Goal: Task Accomplishment & Management: Manage account settings

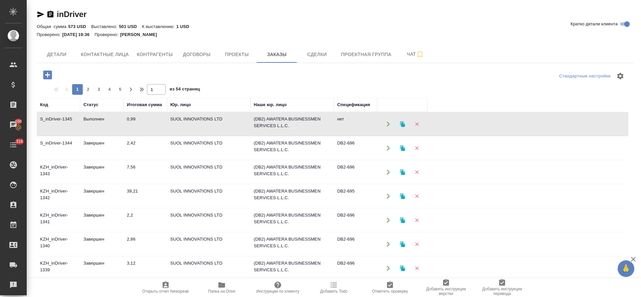
click at [99, 119] on td "Выполнен" at bounding box center [101, 123] width 43 height 23
click at [400, 126] on icon "button" at bounding box center [402, 124] width 6 height 6
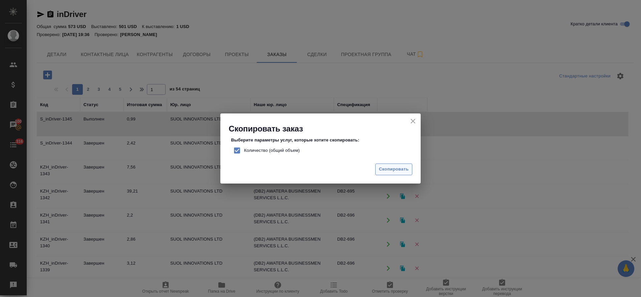
click at [378, 168] on button "Скопировать" at bounding box center [393, 169] width 37 height 12
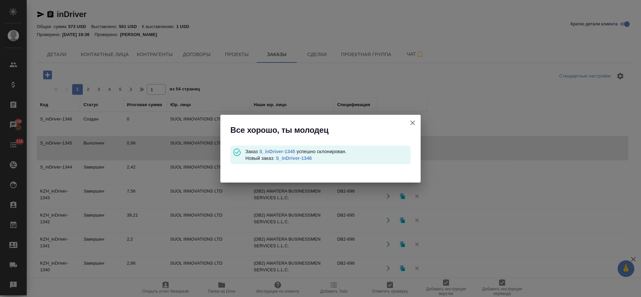
click at [302, 159] on link "S_inDriver-1346" at bounding box center [294, 157] width 36 height 5
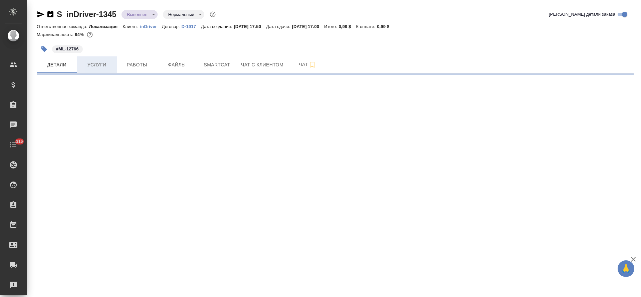
select select "RU"
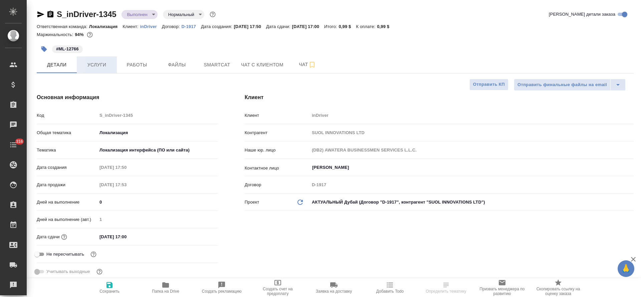
type textarea "x"
click at [101, 63] on span "Услуги" at bounding box center [97, 65] width 32 height 8
type textarea "x"
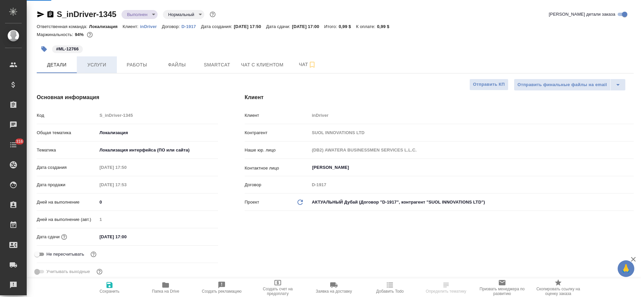
type textarea "x"
type input "[PERSON_NAME]"
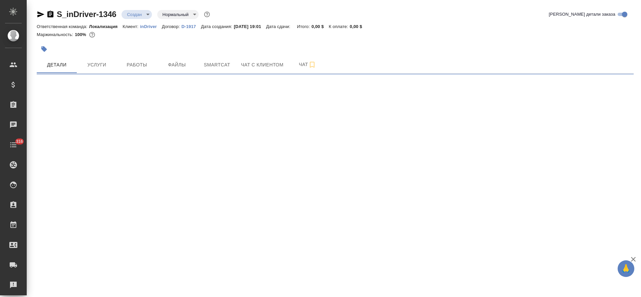
select select "RU"
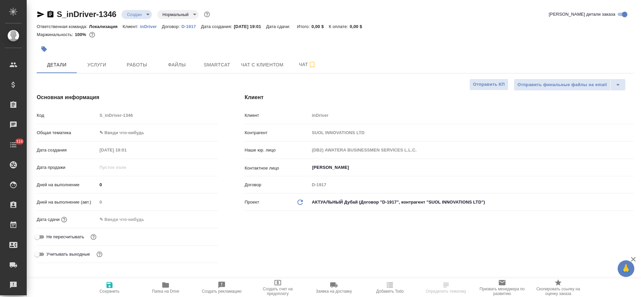
type textarea "x"
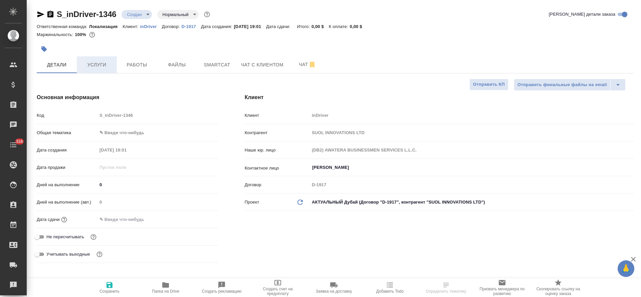
type textarea "x"
click at [46, 47] on icon "button" at bounding box center [44, 49] width 7 height 7
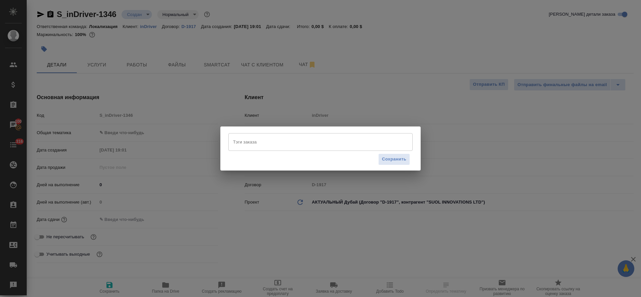
click at [251, 138] on input "Тэги заказа" at bounding box center [313, 141] width 165 height 11
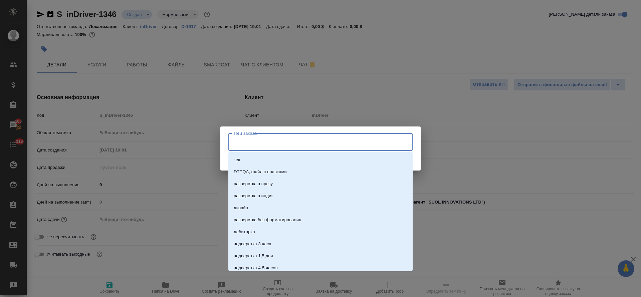
paste input "ML-12821"
type input "ML-12821"
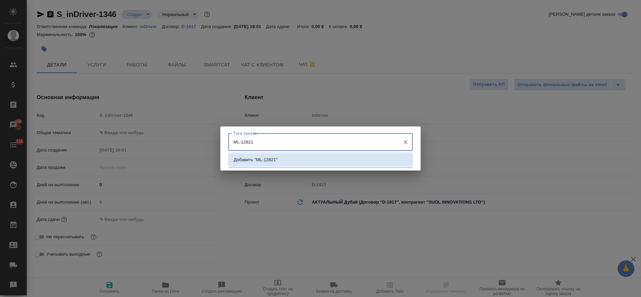
click at [387, 164] on li "Добавить "ML-12821"" at bounding box center [320, 160] width 184 height 12
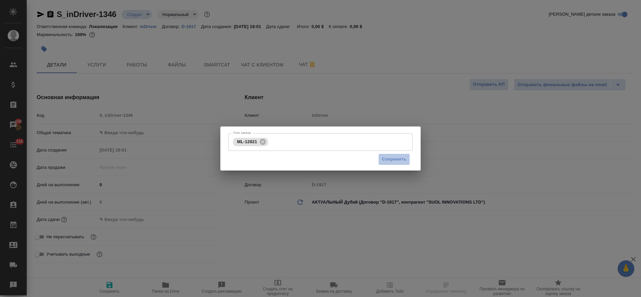
click at [387, 164] on button "Сохранить" at bounding box center [394, 159] width 32 height 12
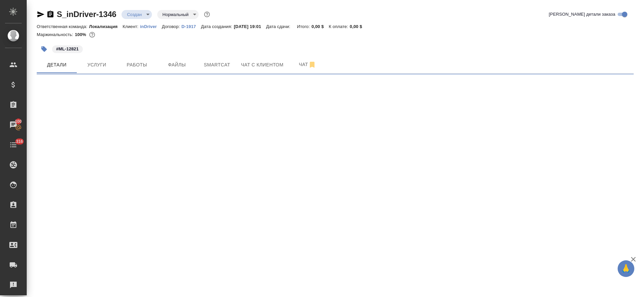
click at [117, 132] on body "🙏 .cls-1 fill:#fff; AWATERA Tretyakova Olga Клиенты Спецификации Заказы 100 Чат…" at bounding box center [320, 148] width 641 height 297
select select "RU"
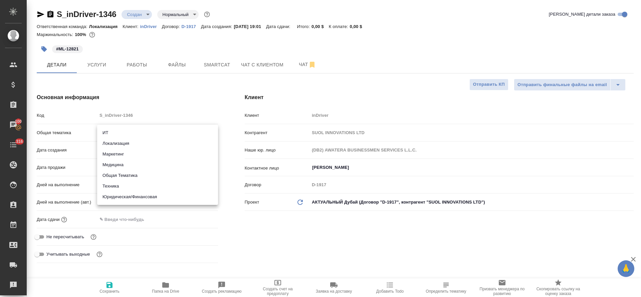
type textarea "x"
click at [123, 139] on li "Локализация" at bounding box center [157, 143] width 121 height 11
type input "local"
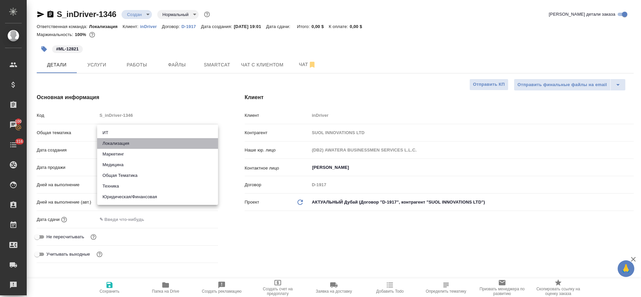
type textarea "x"
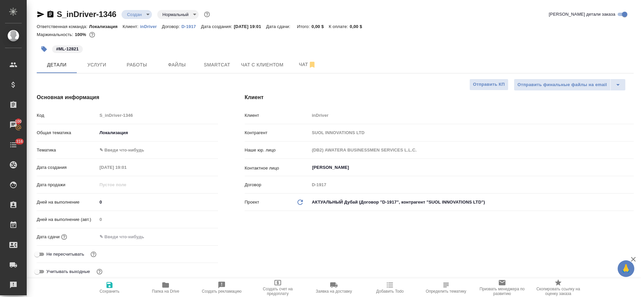
click at [121, 155] on div "Тематика ✎ Введи что-нибудь" at bounding box center [127, 150] width 181 height 12
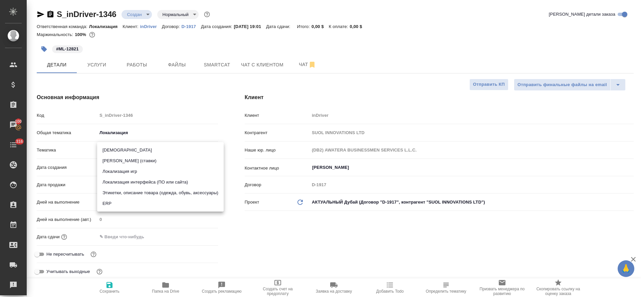
click at [122, 145] on body "🙏 .cls-1 fill:#fff; AWATERA Tretyakova Olga Клиенты Спецификации Заказы 100 Чат…" at bounding box center [320, 148] width 641 height 297
click at [119, 181] on li "Локализация интерфейса (ПО или сайта)" at bounding box center [160, 182] width 126 height 11
type textarea "x"
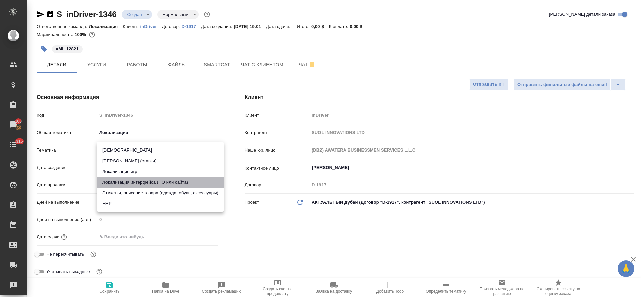
type input "5a8b8b956a9677013d343e0d"
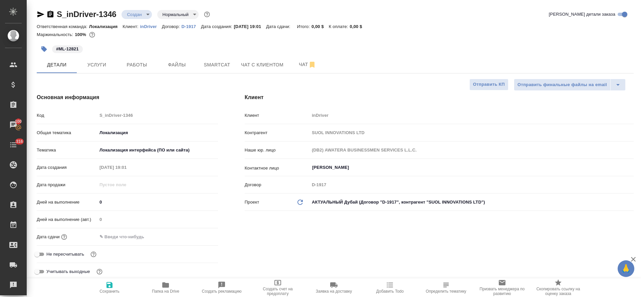
click at [108, 287] on icon "button" at bounding box center [109, 285] width 6 height 6
type textarea "x"
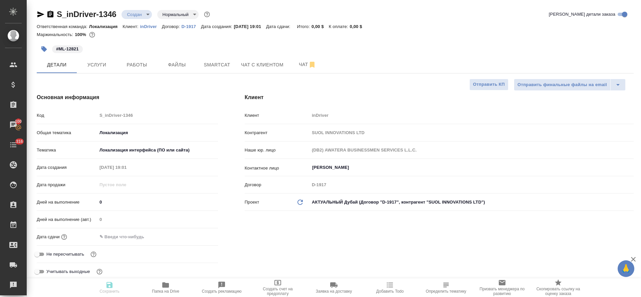
type textarea "x"
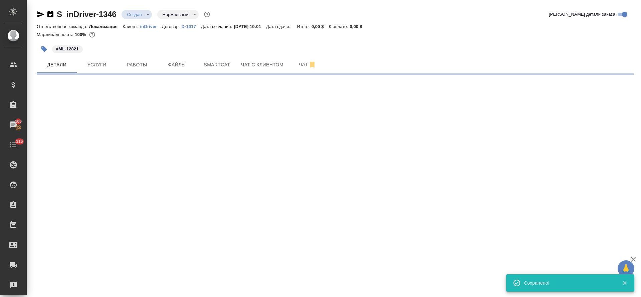
select select "RU"
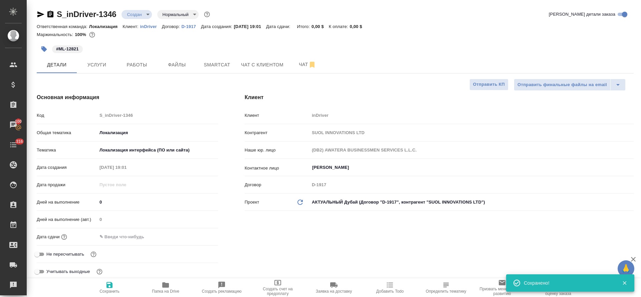
type textarea "x"
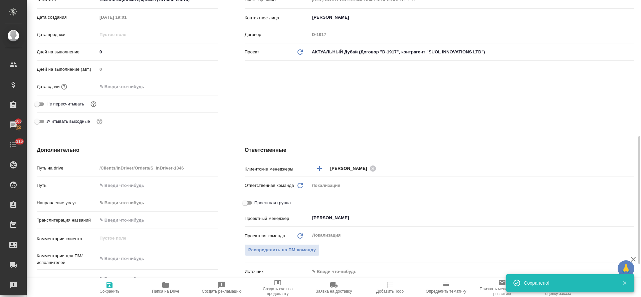
scroll to position [200, 0]
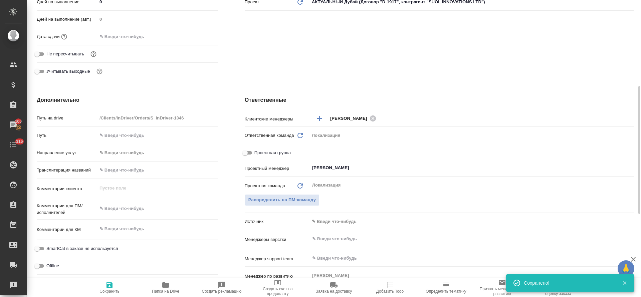
type textarea "x"
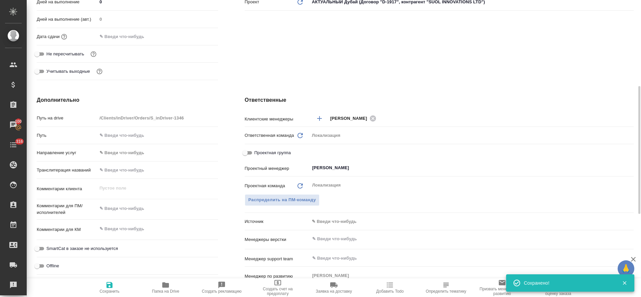
type textarea "x"
click at [118, 206] on textarea at bounding box center [157, 208] width 121 height 11
paste textarea "Please explain in detail what to do Spanish, Arabic (Egypt, Morocco), Kyrgyz, F…"
type textarea "Please explain in detail what to do Spanish, Arabic (Egypt, Morocco), Kyrgyz, F…"
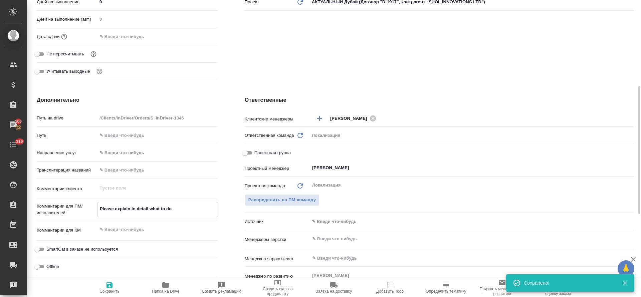
type textarea "x"
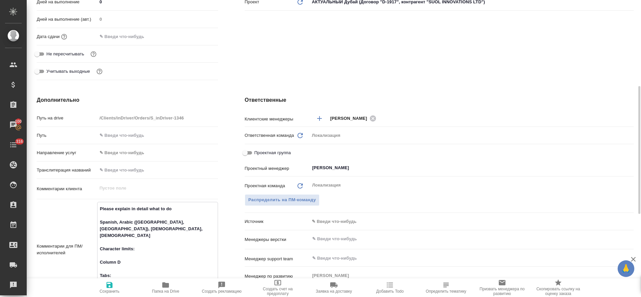
type textarea "Please explain in detail what to do Spanish, Arabic (Egypt, Morocco), Kyrgyz, F…"
type textarea "x"
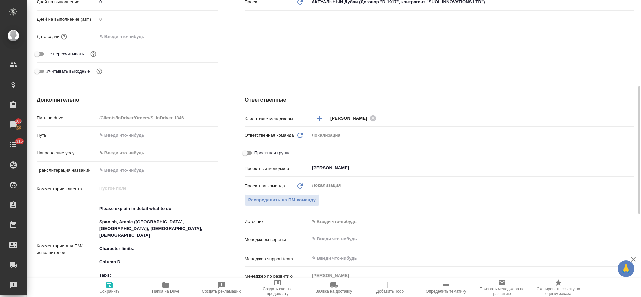
type textarea "x"
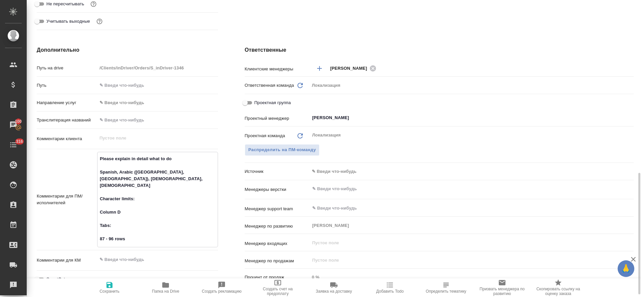
scroll to position [300, 0]
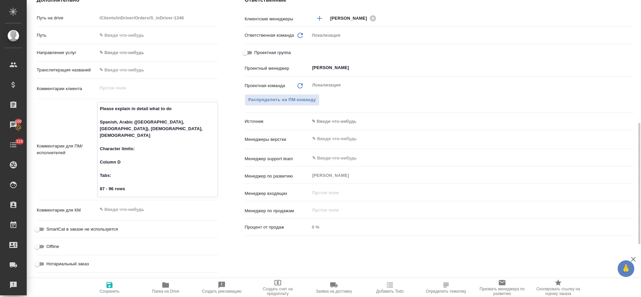
type textarea "x"
click at [115, 208] on textarea at bounding box center [157, 209] width 121 height 11
paste textarea "https://indriver.atlassian.net/browse/ML-12821"
type textarea "https://indriver.atlassian.net/browse/ML-12821"
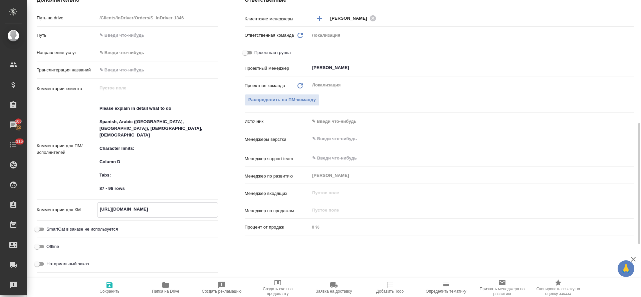
type textarea "x"
type textarea "https://indriver.atlassian.net/browse/ML-12821"
type textarea "x"
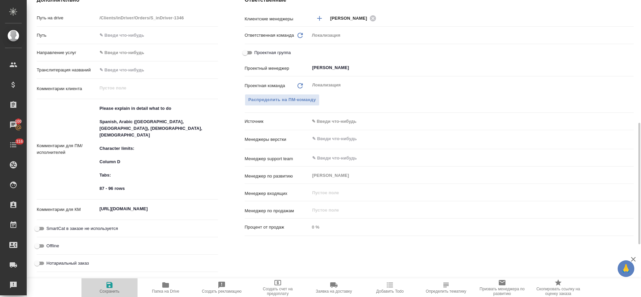
click at [108, 290] on span "Сохранить" at bounding box center [109, 291] width 20 height 5
type textarea "x"
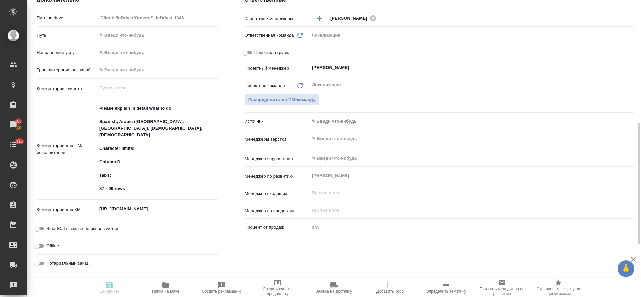
type textarea "x"
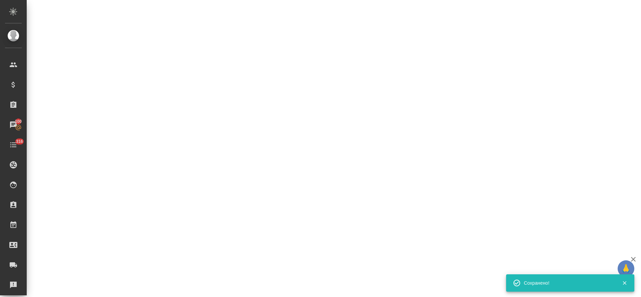
select select "RU"
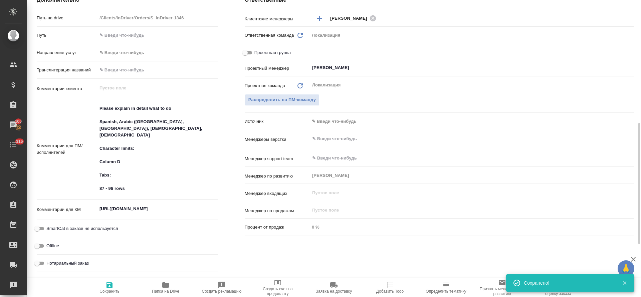
type textarea "x"
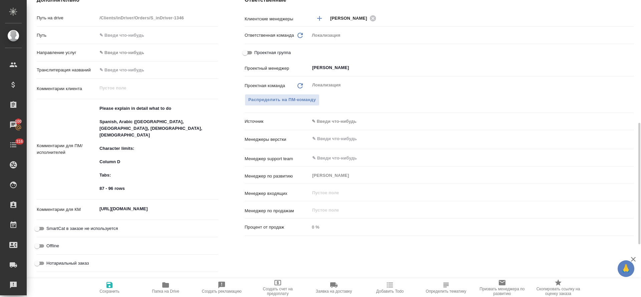
type textarea "x"
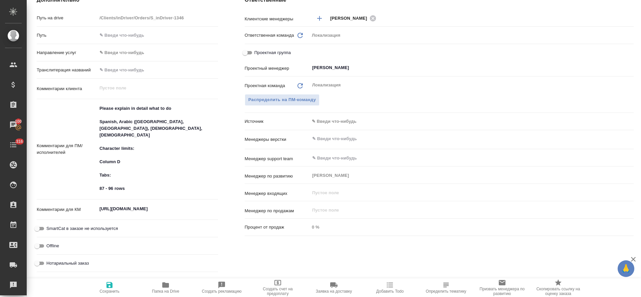
type textarea "x"
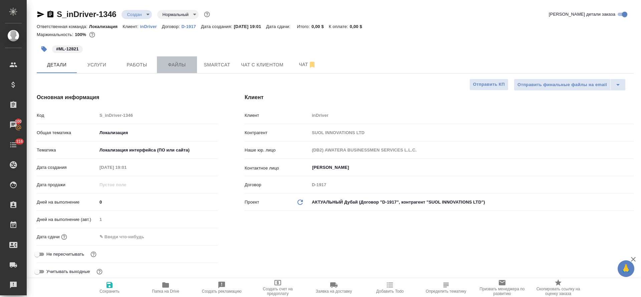
click at [173, 66] on span "Файлы" at bounding box center [177, 65] width 32 height 8
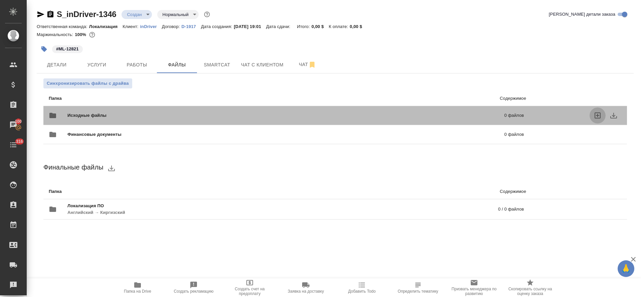
click at [593, 115] on icon "uploadFiles" at bounding box center [597, 115] width 8 height 8
click at [0, 0] on input "uploadFiles" at bounding box center [0, 0] width 0 height 0
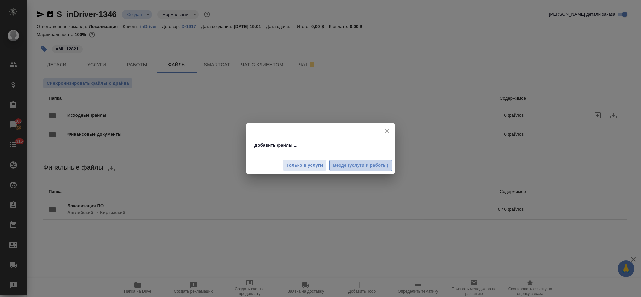
click at [334, 164] on span "Везде (услуги и работы)" at bounding box center [360, 165] width 55 height 8
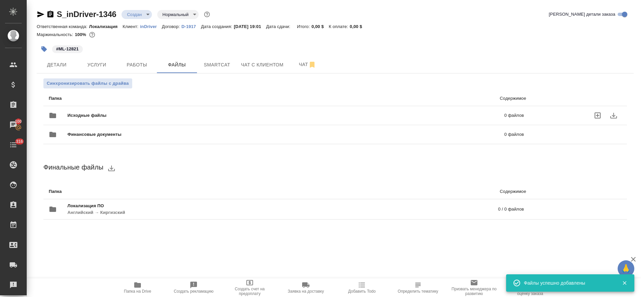
click at [96, 60] on button "Услуги" at bounding box center [97, 64] width 40 height 17
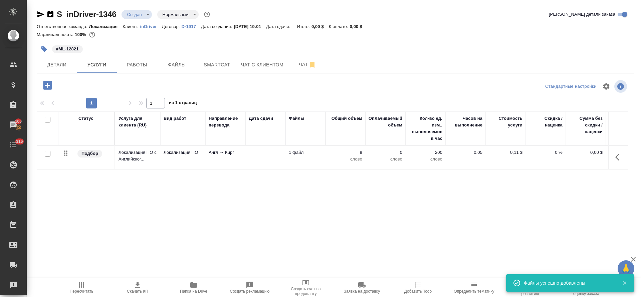
click at [47, 155] on input "checkbox" at bounding box center [48, 154] width 6 height 6
checkbox input "true"
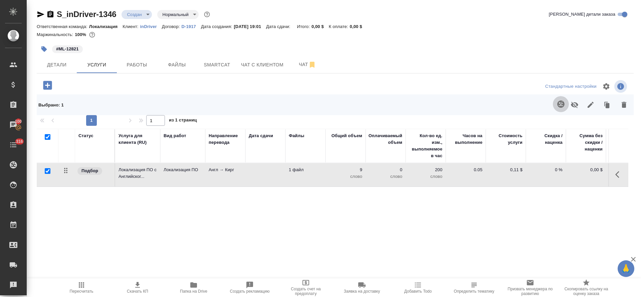
click at [557, 105] on icon "button" at bounding box center [561, 104] width 8 height 8
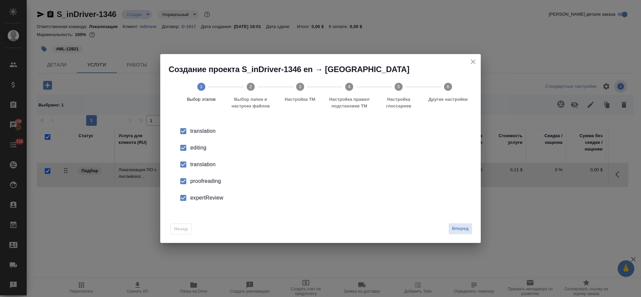
click at [199, 149] on div "editing" at bounding box center [327, 148] width 274 height 8
click at [199, 161] on div "translation" at bounding box center [327, 164] width 274 height 8
click at [199, 182] on div "proofreading" at bounding box center [327, 181] width 274 height 8
click at [198, 200] on div "expertReview" at bounding box center [327, 198] width 274 height 8
click at [465, 227] on span "Вперед" at bounding box center [460, 229] width 17 height 8
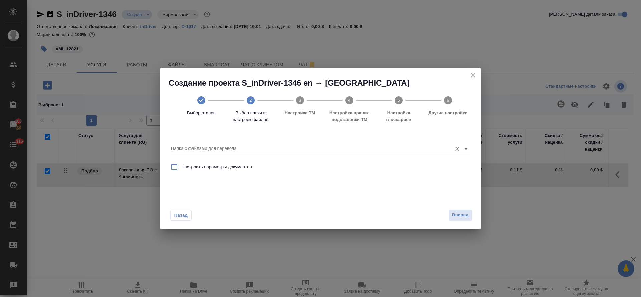
click at [239, 142] on div "Папка с файлами для перевода" at bounding box center [320, 146] width 299 height 14
click at [240, 145] on input "Папка с файлами для перевода" at bounding box center [310, 148] width 278 height 8
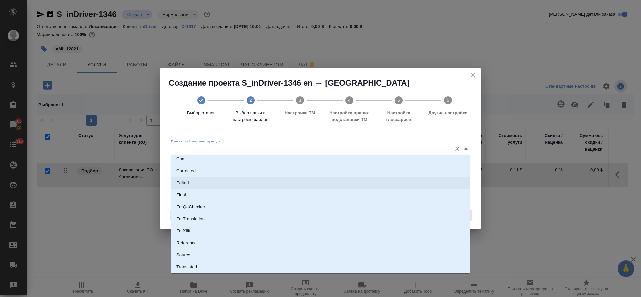
scroll to position [39, 0]
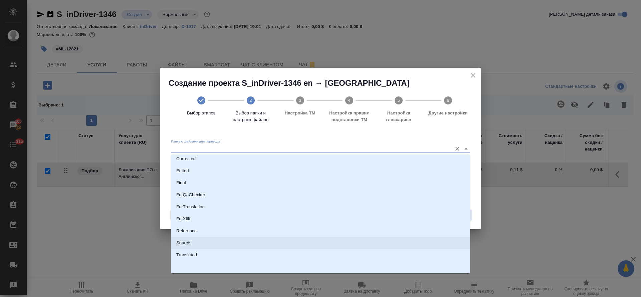
click at [220, 240] on li "Source" at bounding box center [320, 243] width 299 height 12
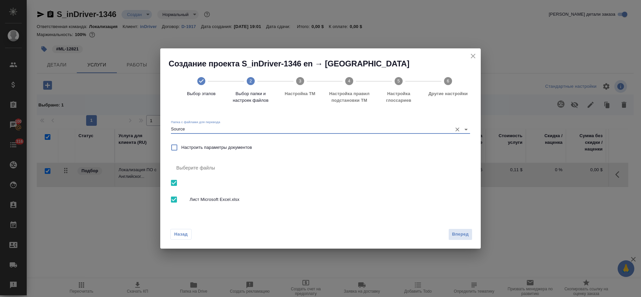
type input "Source"
click at [451, 238] on button "Вперед" at bounding box center [460, 235] width 24 height 12
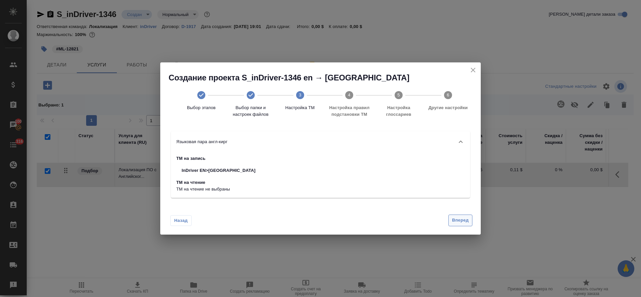
click at [460, 225] on button "Вперед" at bounding box center [460, 221] width 24 height 12
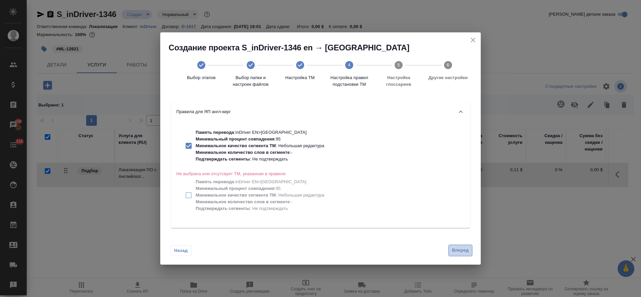
click at [459, 248] on span "Вперед" at bounding box center [460, 251] width 17 height 8
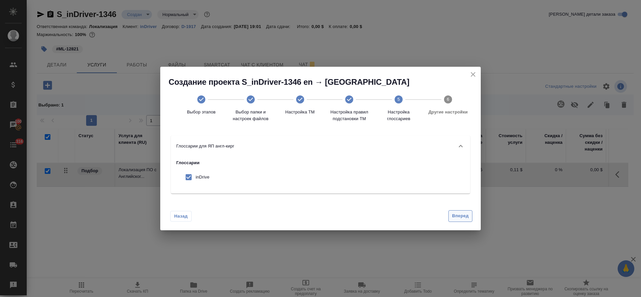
click at [463, 214] on span "Вперед" at bounding box center [460, 216] width 17 height 8
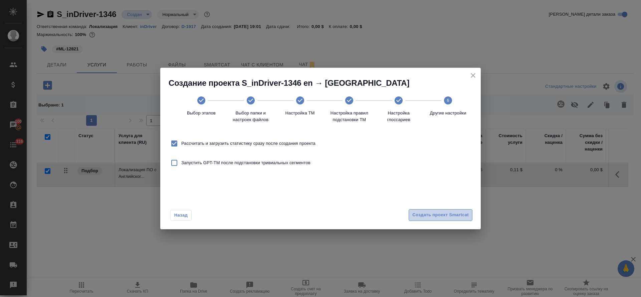
click at [463, 214] on span "Создать проект Smartcat" at bounding box center [440, 215] width 56 height 8
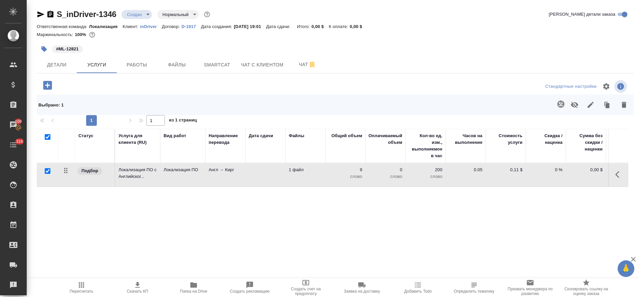
click at [148, 14] on body "🙏 .cls-1 fill:#fff; AWATERA Tretyakova Olga Клиенты Спецификации Заказы 100 Чат…" at bounding box center [320, 148] width 641 height 297
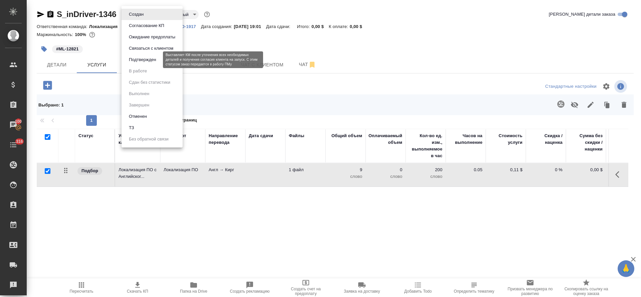
click at [145, 60] on button "Подтвержден" at bounding box center [142, 59] width 31 height 7
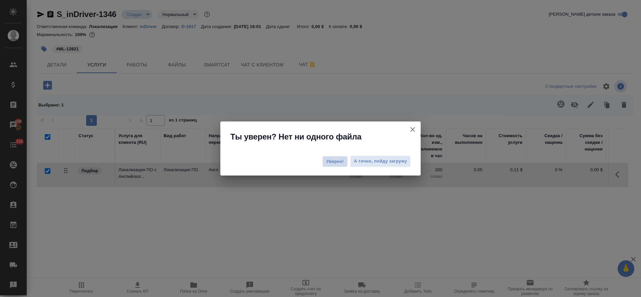
click at [332, 161] on span "Уверен!" at bounding box center [335, 161] width 18 height 7
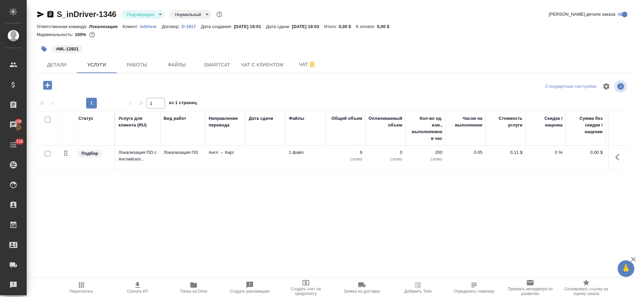
click at [40, 49] on button "button" at bounding box center [44, 49] width 15 height 15
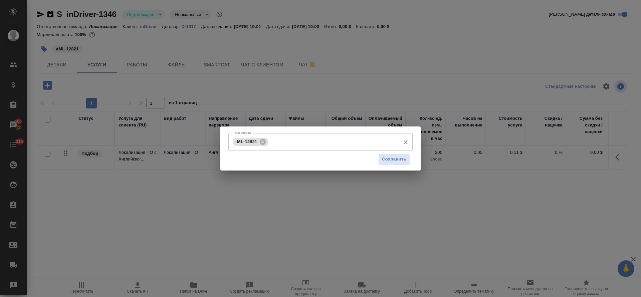
click at [291, 138] on input "Тэги заказа" at bounding box center [333, 141] width 127 height 11
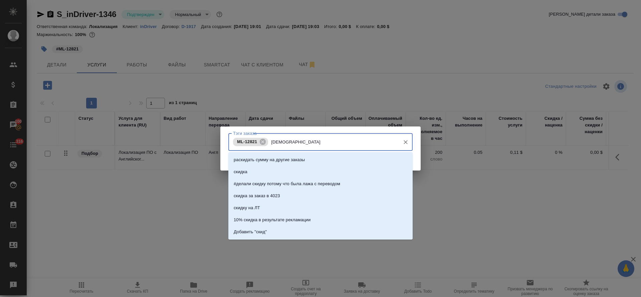
type input "скидка"
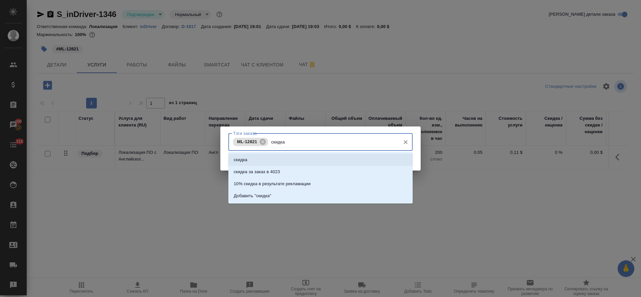
click at [299, 159] on li "скидка" at bounding box center [320, 160] width 184 height 12
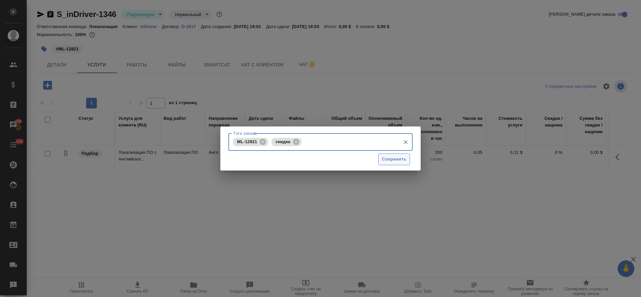
click at [393, 159] on span "Сохранить" at bounding box center [394, 159] width 24 height 8
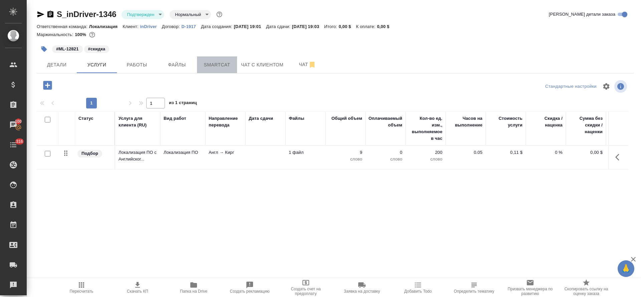
click at [209, 62] on span "Smartcat" at bounding box center [217, 65] width 32 height 8
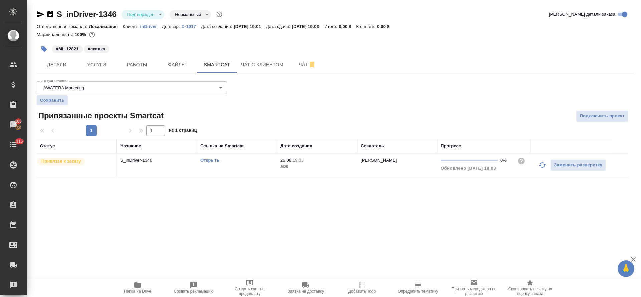
click at [205, 160] on link "Открыть" at bounding box center [209, 159] width 19 height 5
click at [113, 70] on button "Услуги" at bounding box center [97, 64] width 40 height 17
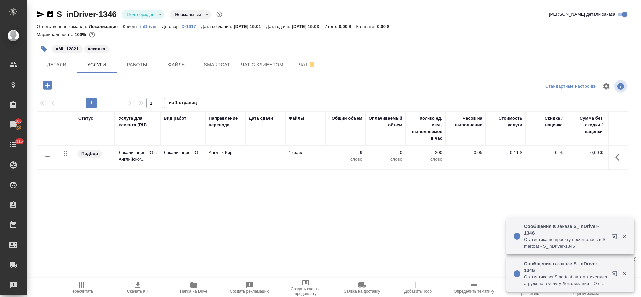
click at [83, 288] on icon "button" at bounding box center [81, 285] width 8 height 8
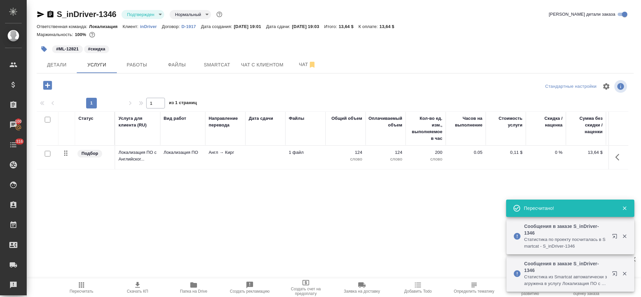
click at [623, 154] on button "button" at bounding box center [619, 157] width 16 height 16
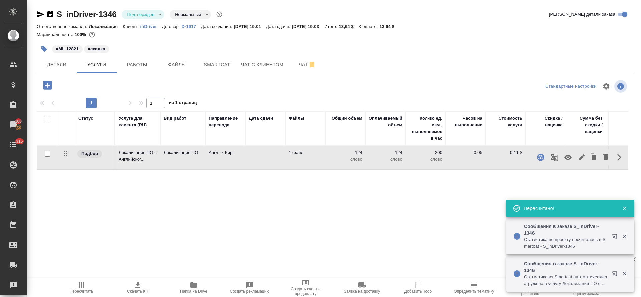
click at [583, 160] on icon "button" at bounding box center [581, 157] width 8 height 8
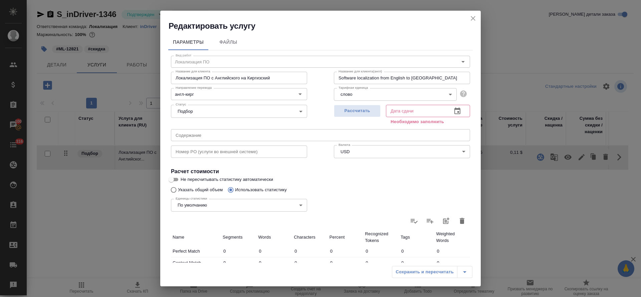
click at [473, 15] on icon "close" at bounding box center [473, 18] width 8 height 8
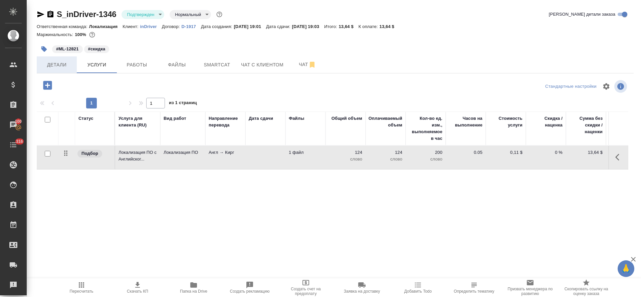
click at [49, 65] on span "Детали" at bounding box center [57, 65] width 32 height 8
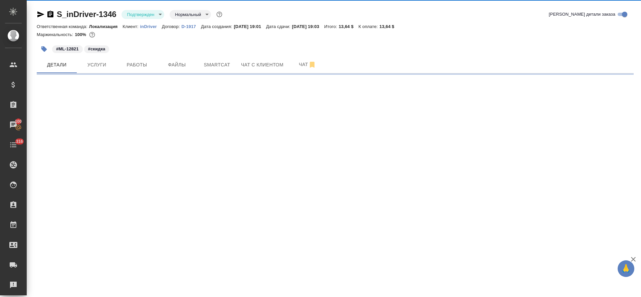
select select "RU"
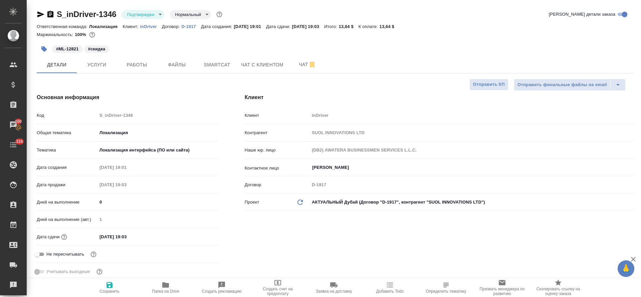
type textarea "x"
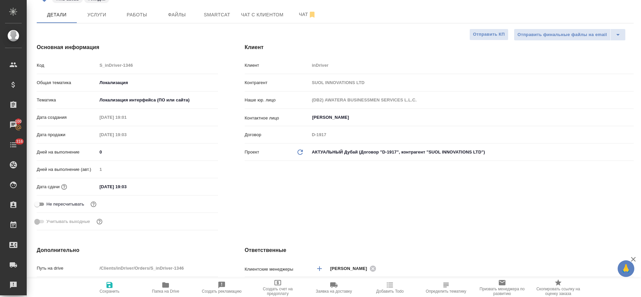
type textarea "x"
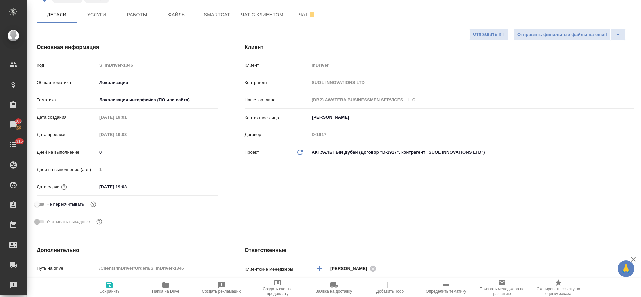
type textarea "x"
click at [108, 187] on input "27.08.2025 19:03" at bounding box center [126, 187] width 58 height 10
click at [196, 184] on icon "button" at bounding box center [199, 186] width 6 height 7
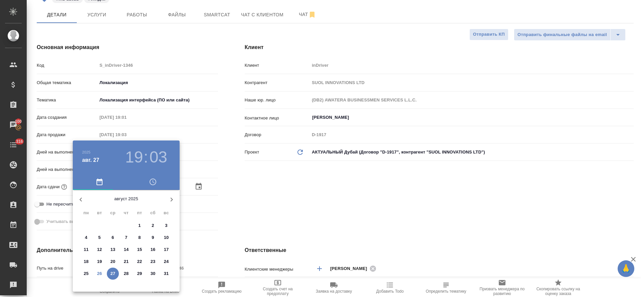
click at [125, 275] on p "28" at bounding box center [126, 273] width 5 height 7
type input "28.08.2025 19:03"
type textarea "x"
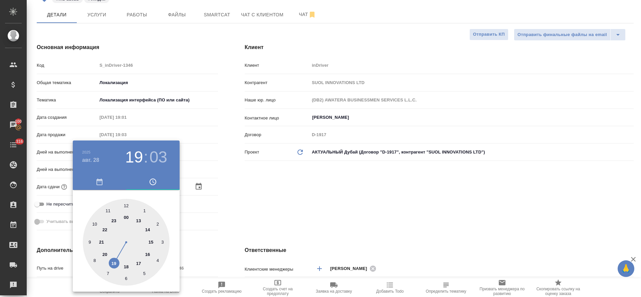
click at [149, 254] on div at bounding box center [126, 242] width 87 height 87
type input "28.08.2025 16:03"
type textarea "x"
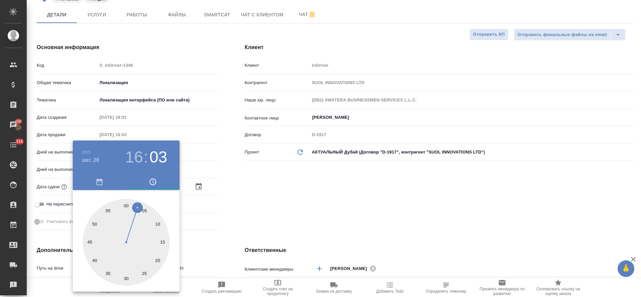
click at [126, 203] on div at bounding box center [126, 242] width 87 height 87
type input "28.08.2025 16:00"
type textarea "x"
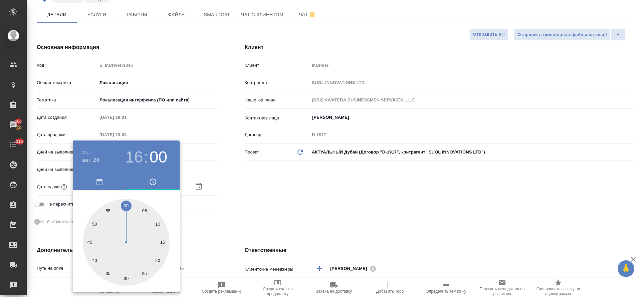
click at [132, 159] on h3 "16" at bounding box center [134, 157] width 18 height 19
click at [301, 221] on div at bounding box center [320, 148] width 641 height 297
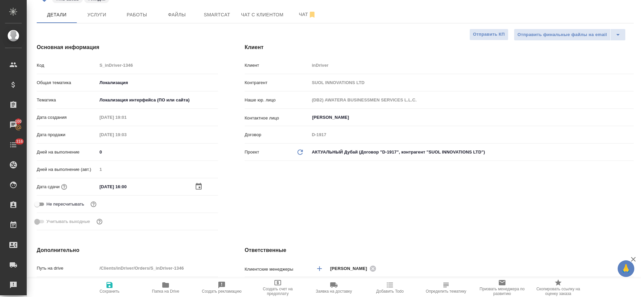
click at [109, 288] on icon "button" at bounding box center [109, 285] width 8 height 8
type textarea "x"
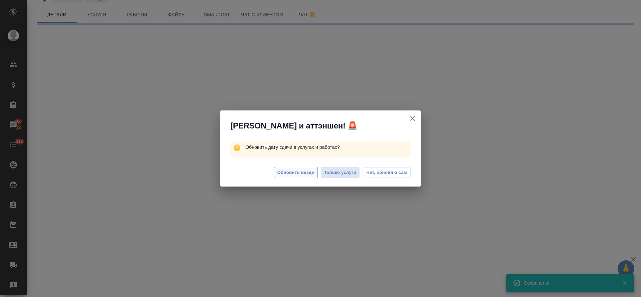
select select "RU"
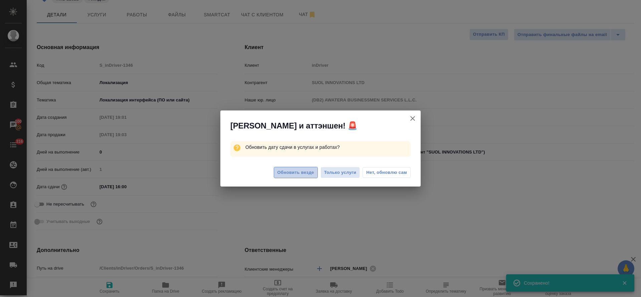
click at [301, 173] on span "Обновить везде" at bounding box center [295, 173] width 37 height 8
type textarea "x"
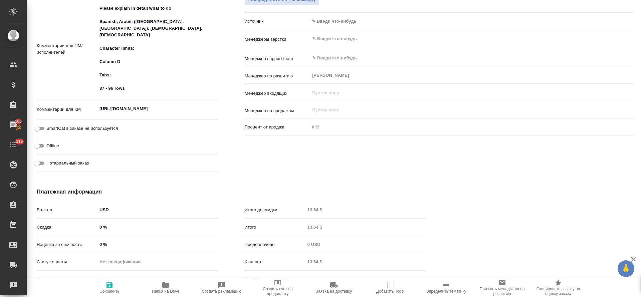
scroll to position [436, 0]
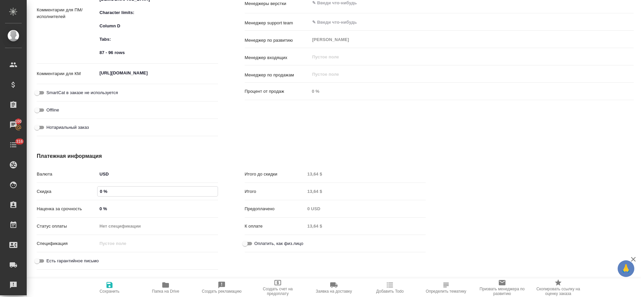
click at [98, 191] on input "0 %" at bounding box center [157, 192] width 120 height 10
click at [101, 190] on input "0 %" at bounding box center [157, 192] width 120 height 10
type input "1 %"
type textarea "x"
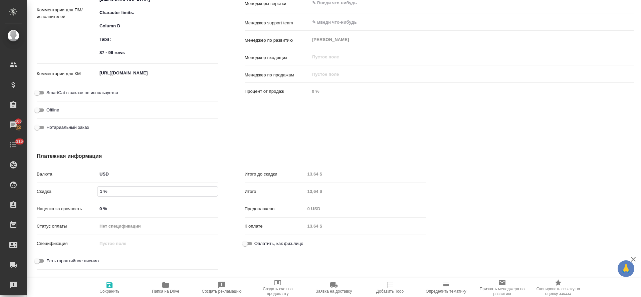
type textarea "x"
type input "15 %"
click at [111, 283] on icon "button" at bounding box center [109, 285] width 6 height 6
type textarea "x"
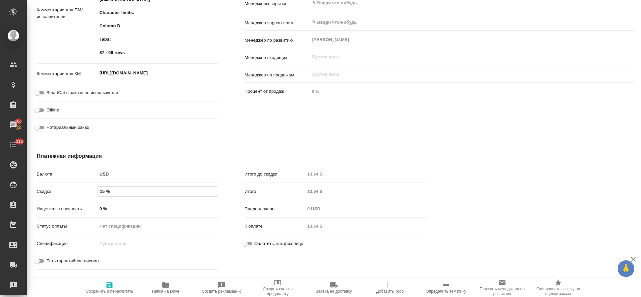
type textarea "x"
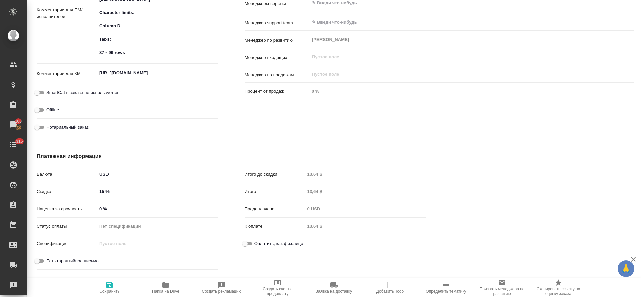
type textarea "x"
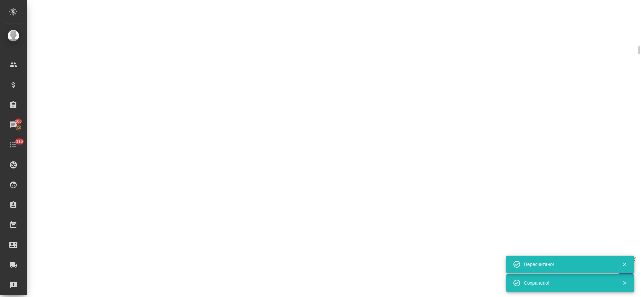
scroll to position [431, 0]
select select "RU"
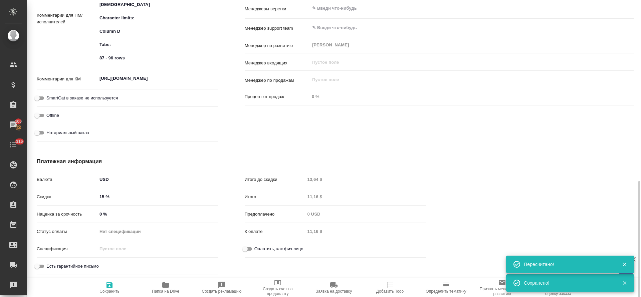
scroll to position [436, 0]
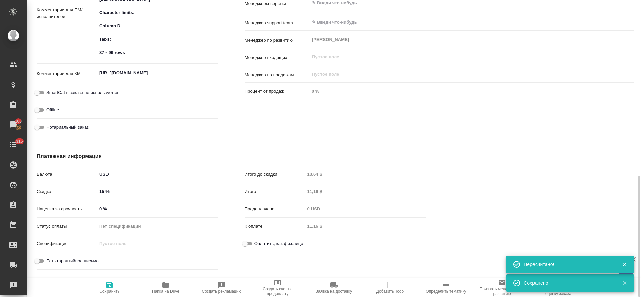
type textarea "x"
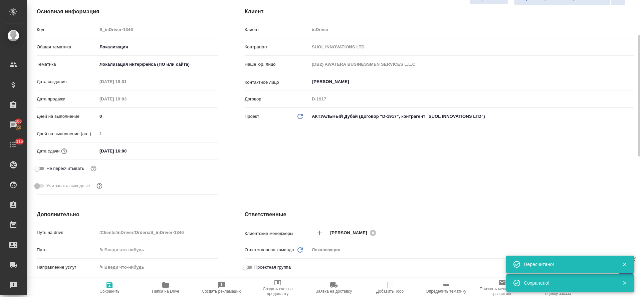
scroll to position [0, 0]
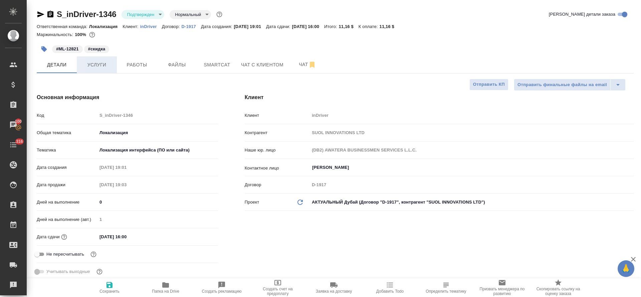
click at [94, 68] on span "Услуги" at bounding box center [97, 65] width 32 height 8
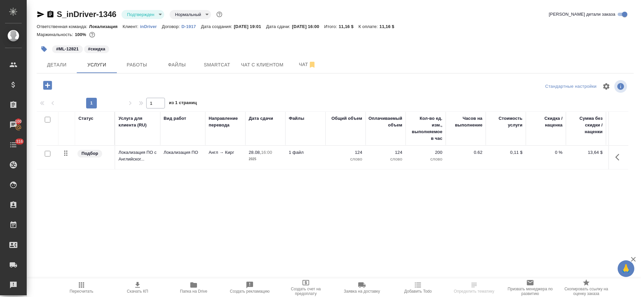
click at [615, 160] on icon "button" at bounding box center [619, 157] width 8 height 8
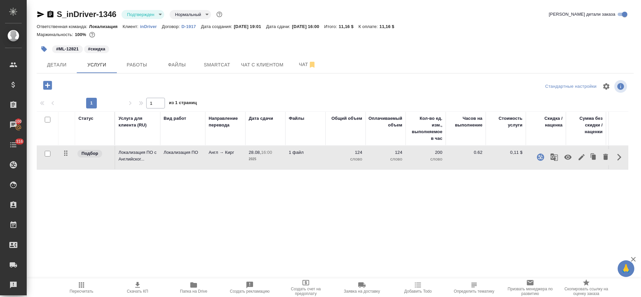
click at [578, 157] on icon "button" at bounding box center [581, 157] width 8 height 8
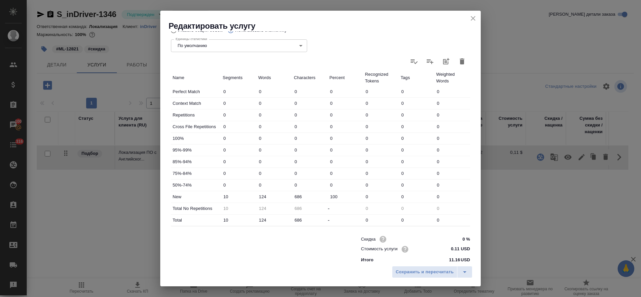
scroll to position [158, 0]
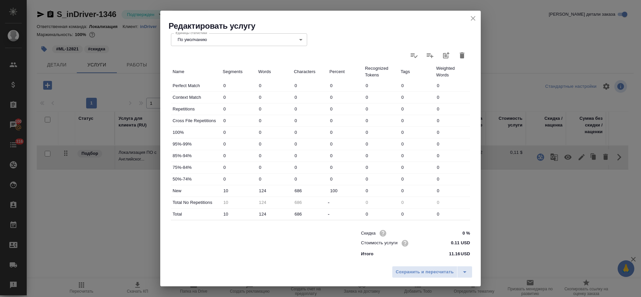
click at [472, 20] on icon "close" at bounding box center [473, 18] width 8 height 8
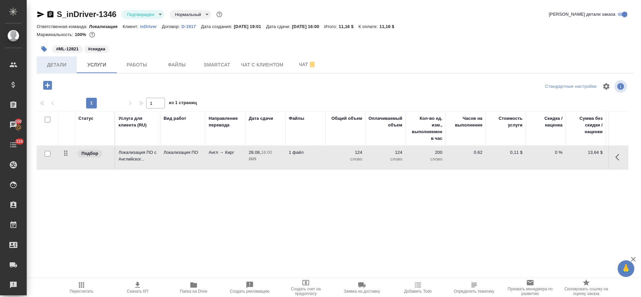
click at [56, 69] on button "Детали" at bounding box center [57, 64] width 40 height 17
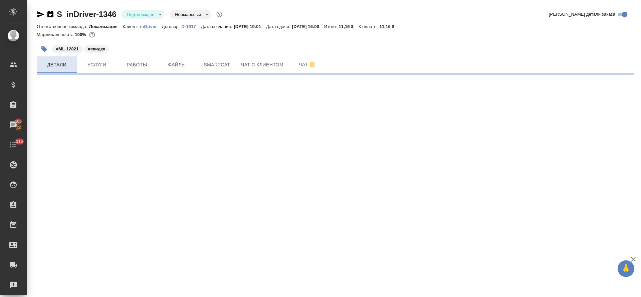
select select "RU"
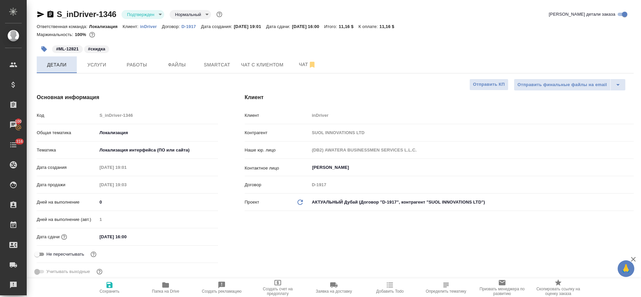
type textarea "x"
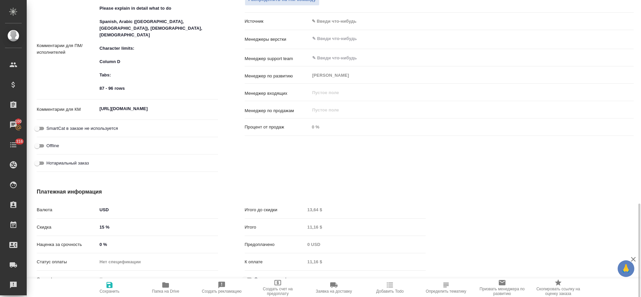
scroll to position [428, 0]
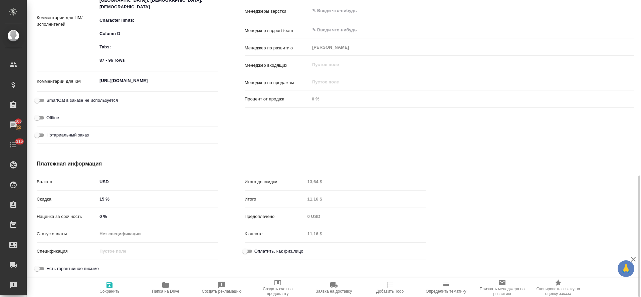
click at [321, 182] on div "Итого до скидки 13,64 $" at bounding box center [335, 182] width 181 height 12
type textarea "x"
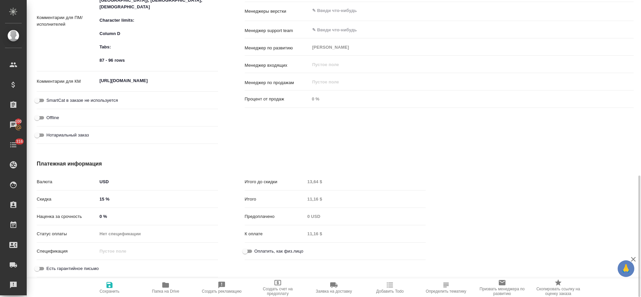
type textarea "x"
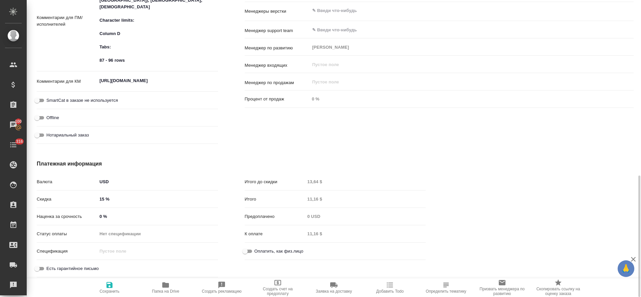
type textarea "x"
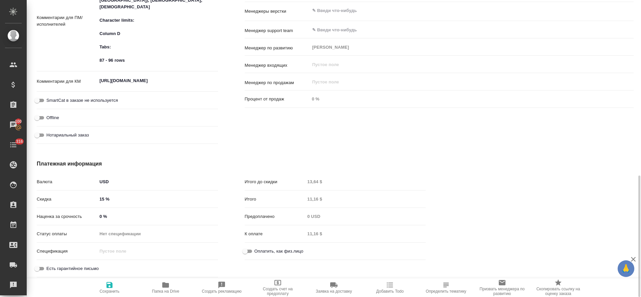
type textarea "x"
click at [291, 142] on div "Ответственные Клиентские менеджеры Третьякова Ольга ​ Ответственная команда Обн…" at bounding box center [438, 7] width 415 height 305
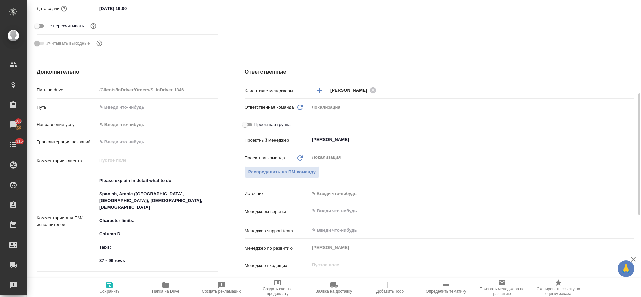
scroll to position [0, 0]
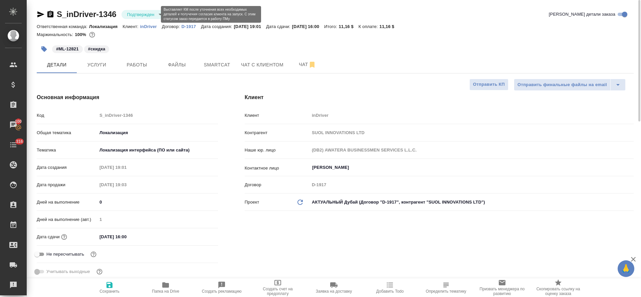
click at [156, 14] on body "🙏 .cls-1 fill:#fff; AWATERA Tretyakova Olga Клиенты Спецификации Заказы 100 Чат…" at bounding box center [320, 148] width 641 height 297
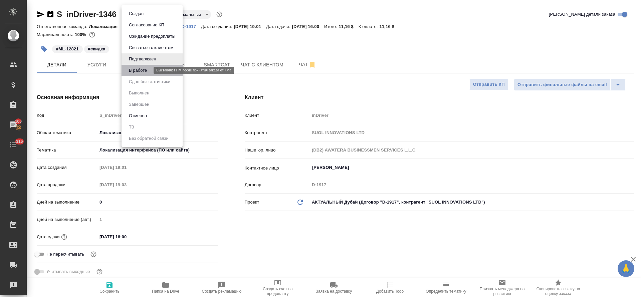
click at [141, 68] on button "В работе" at bounding box center [138, 70] width 22 height 7
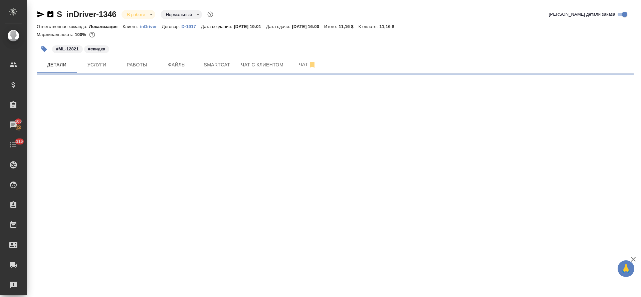
select select "RU"
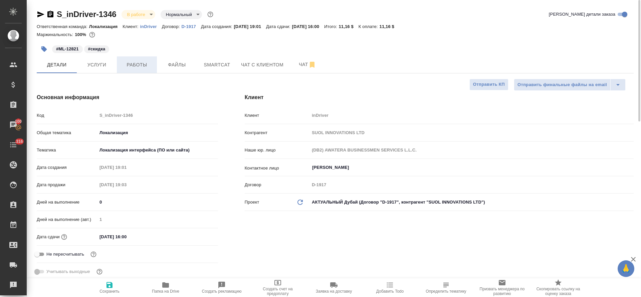
type textarea "x"
click at [229, 63] on span "Smartcat" at bounding box center [217, 65] width 32 height 8
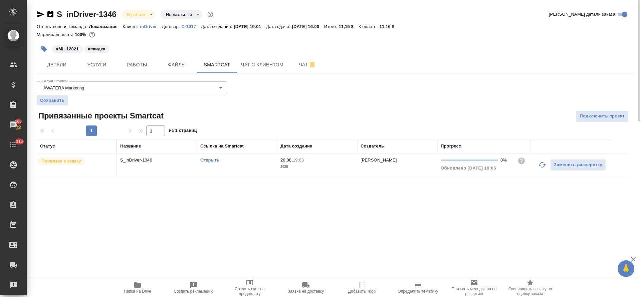
click at [235, 165] on td "Открыть" at bounding box center [237, 164] width 80 height 23
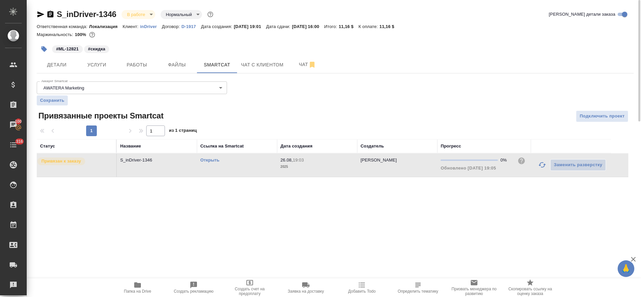
click at [235, 165] on td "Открыть" at bounding box center [237, 164] width 80 height 23
click at [145, 287] on span "Папка на Drive" at bounding box center [137, 287] width 48 height 13
click at [136, 66] on span "Работы" at bounding box center [137, 65] width 32 height 8
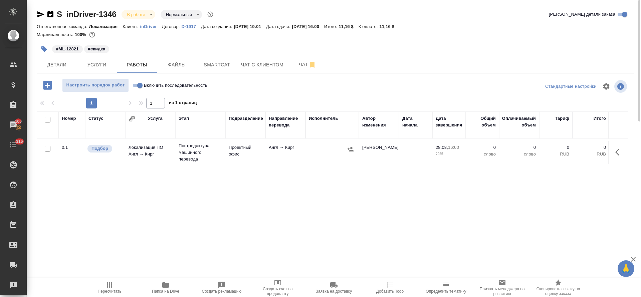
click at [613, 147] on button "button" at bounding box center [619, 152] width 16 height 16
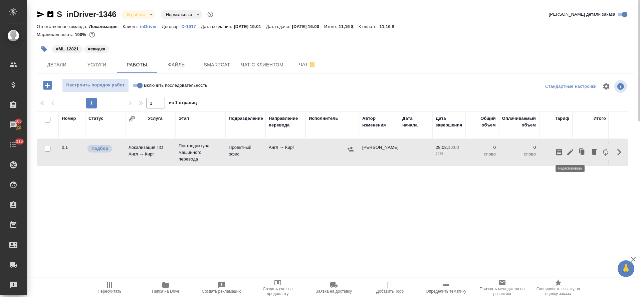
click at [568, 153] on icon "button" at bounding box center [570, 152] width 6 height 6
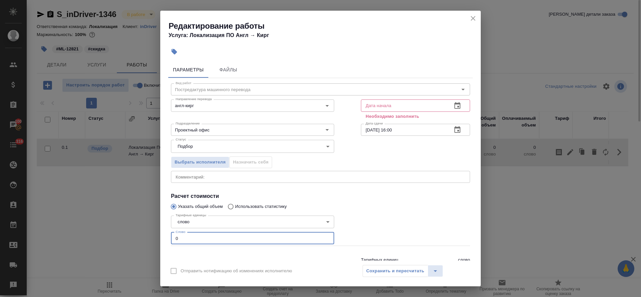
drag, startPoint x: 181, startPoint y: 236, endPoint x: 172, endPoint y: 236, distance: 8.4
click at [172, 236] on input "0" at bounding box center [252, 238] width 163 height 12
type input "124"
click at [200, 182] on div "x Комментарий:" at bounding box center [320, 177] width 299 height 12
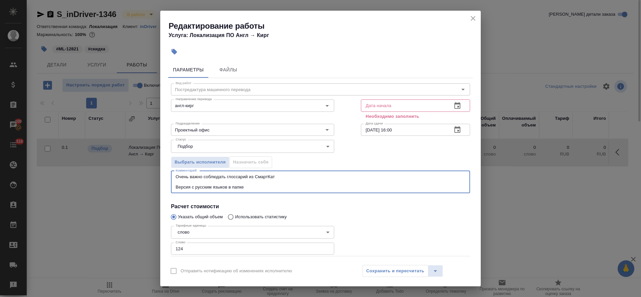
paste textarea "13,64"
drag, startPoint x: 226, startPoint y: 186, endPoint x: 228, endPoint y: 189, distance: 4.0
click at [228, 189] on textarea "Очень важно соблюдать глоссарий из СмартКат Версия с русским языков в папке" at bounding box center [321, 181] width 290 height 15
click at [258, 187] on textarea "Очень важно соблюдать глоссарий из СмартКат Версия с русским языком в папке" at bounding box center [321, 181] width 290 height 15
paste textarea "https://drive.awatera.com/s/MZgqeyptBGpf9Fs"
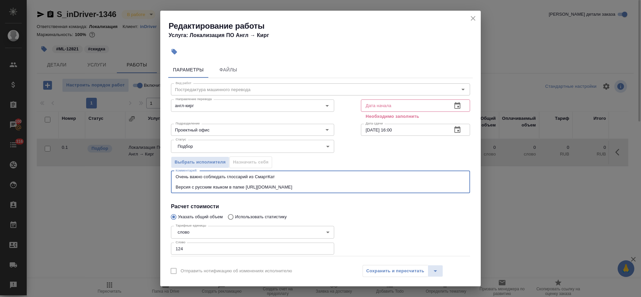
type textarea "Очень важно соблюдать глоссарий из СмартКат Версия с русским языком в папке htt…"
click at [454, 101] on button "button" at bounding box center [457, 106] width 16 height 16
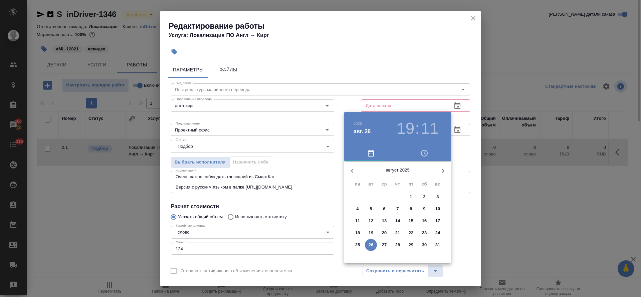
click at [369, 246] on p "26" at bounding box center [370, 245] width 5 height 7
type input "26.08.2025 19:11"
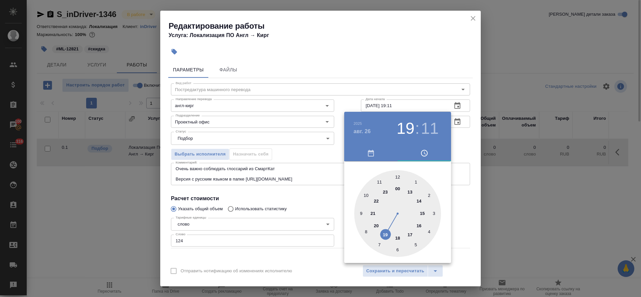
click at [324, 154] on div at bounding box center [320, 148] width 641 height 297
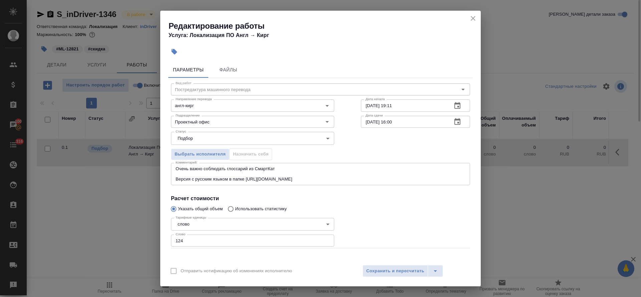
click at [453, 121] on icon "button" at bounding box center [457, 122] width 8 height 8
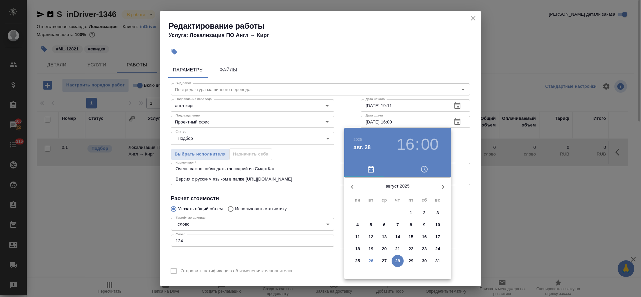
click at [380, 258] on span "27" at bounding box center [384, 261] width 12 height 7
type input "27.08.2025 16:00"
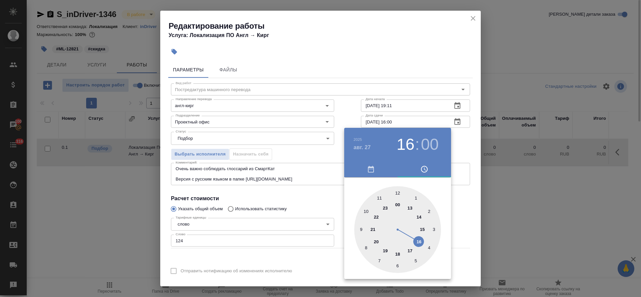
click at [318, 156] on div at bounding box center [320, 148] width 641 height 297
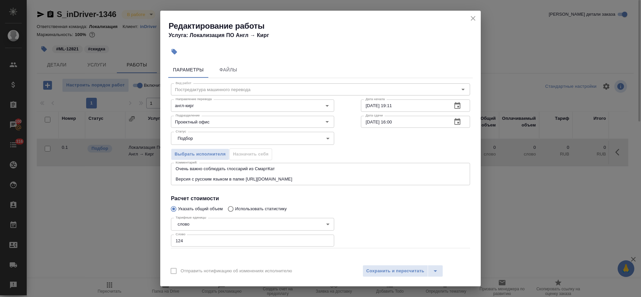
click at [449, 126] on button "button" at bounding box center [457, 122] width 16 height 16
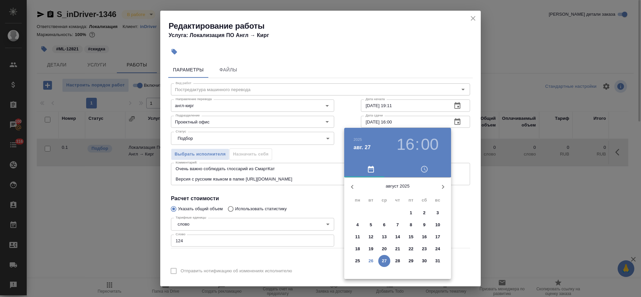
click at [302, 155] on div at bounding box center [320, 148] width 641 height 297
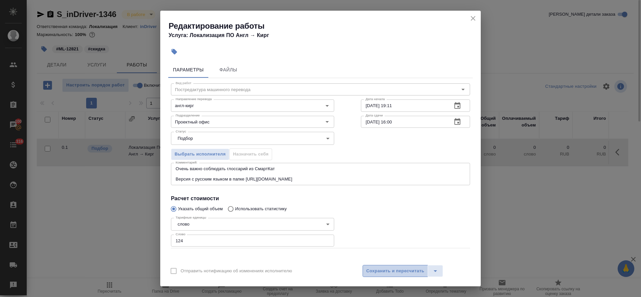
click at [381, 268] on span "Сохранить и пересчитать" at bounding box center [395, 271] width 58 height 8
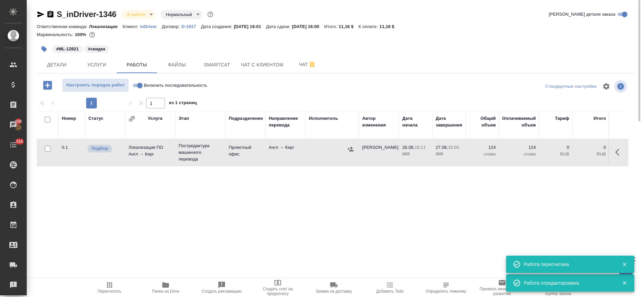
click at [137, 85] on input "Включить последовательность" at bounding box center [140, 85] width 24 height 8
checkbox input "true"
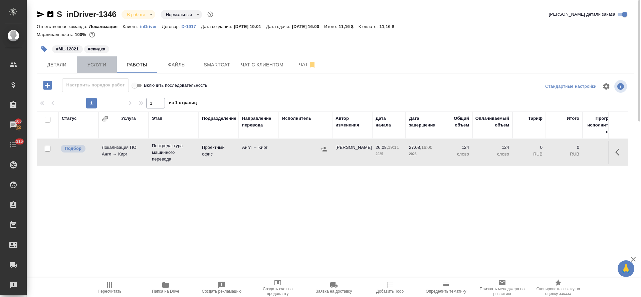
drag, startPoint x: 80, startPoint y: 63, endPoint x: 85, endPoint y: 63, distance: 4.7
click at [81, 63] on button "Услуги" at bounding box center [97, 64] width 40 height 17
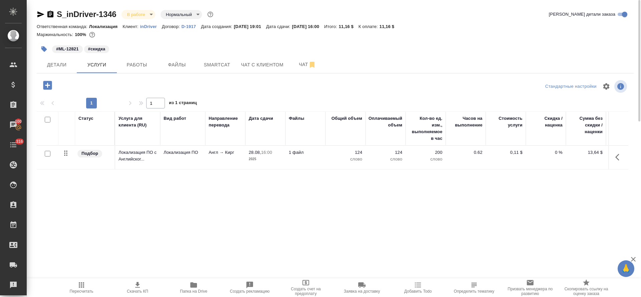
click at [141, 286] on span "Скачать КП" at bounding box center [137, 287] width 48 height 13
click at [422, 288] on span "Добавить Todo" at bounding box center [418, 287] width 48 height 13
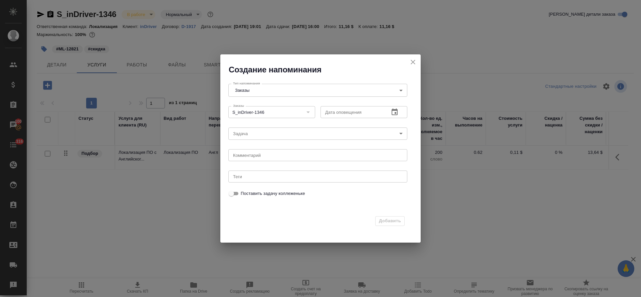
click at [395, 114] on icon "button" at bounding box center [394, 111] width 6 height 7
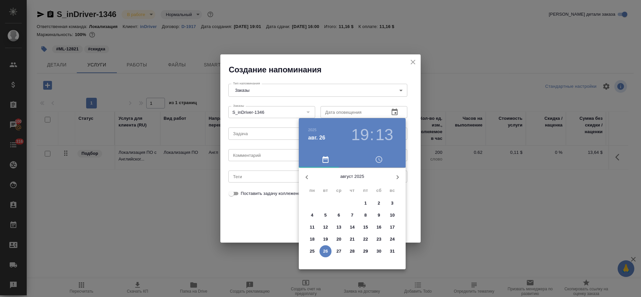
click at [335, 249] on span "27" at bounding box center [339, 251] width 12 height 7
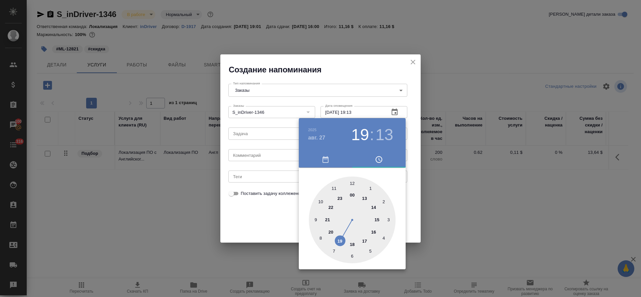
click at [335, 189] on div at bounding box center [352, 220] width 87 height 87
click at [352, 181] on div at bounding box center [352, 220] width 87 height 87
type input "27.08.2025 11:00"
drag, startPoint x: 245, startPoint y: 225, endPoint x: 247, endPoint y: 172, distance: 52.7
click at [245, 225] on div at bounding box center [320, 148] width 641 height 297
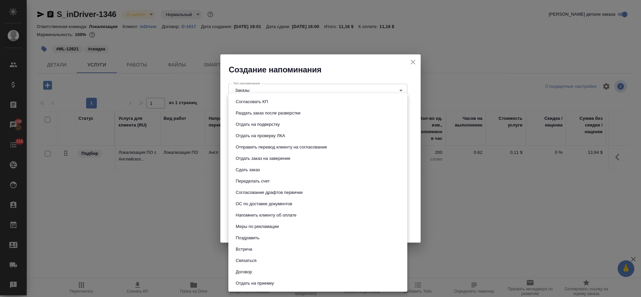
click at [259, 135] on body "🙏 .cls-1 fill:#fff; AWATERA Tretyakova Olga Клиенты Спецификации Заказы 100 Чат…" at bounding box center [320, 148] width 641 height 297
click at [411, 191] on div at bounding box center [320, 148] width 641 height 297
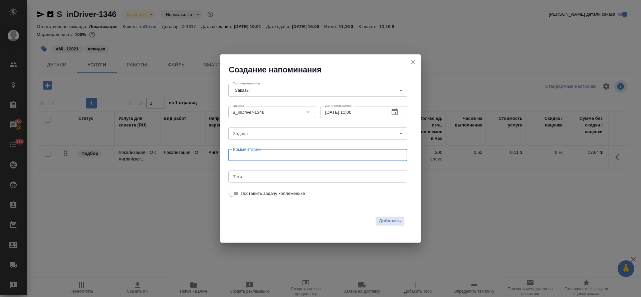
click at [290, 157] on textarea at bounding box center [317, 154] width 169 height 5
type textarea "счет на оплату"
click at [381, 221] on span "Добавить" at bounding box center [390, 221] width 22 height 8
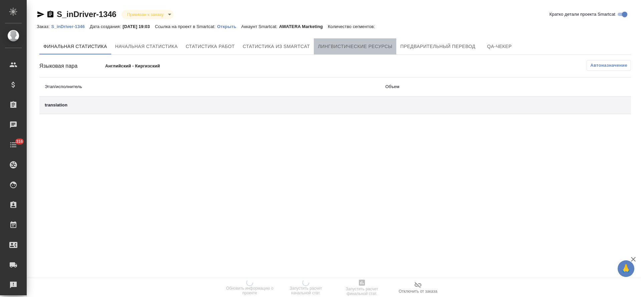
click at [352, 53] on button "Лингвистические ресурсы" at bounding box center [355, 46] width 82 height 16
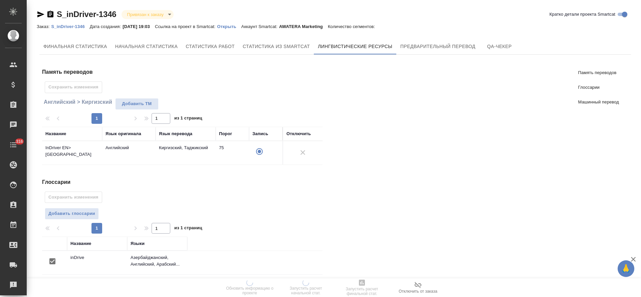
scroll to position [104, 0]
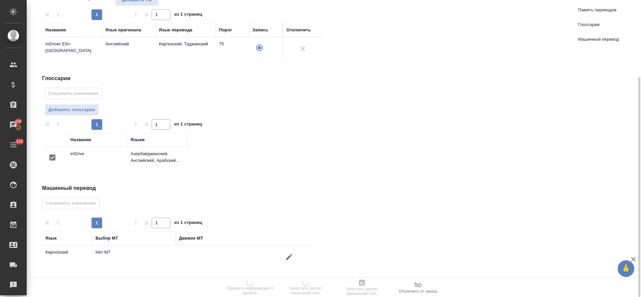
click at [287, 253] on icon "button" at bounding box center [289, 257] width 8 height 8
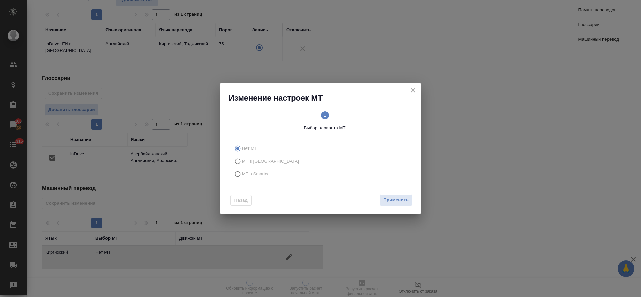
click at [257, 179] on label "МТ в Smartcat" at bounding box center [319, 173] width 176 height 13
click at [242, 179] on input "МТ в Smartcat" at bounding box center [236, 173] width 11 height 13
radio input "true"
click at [395, 198] on span "Вперед" at bounding box center [400, 200] width 17 height 8
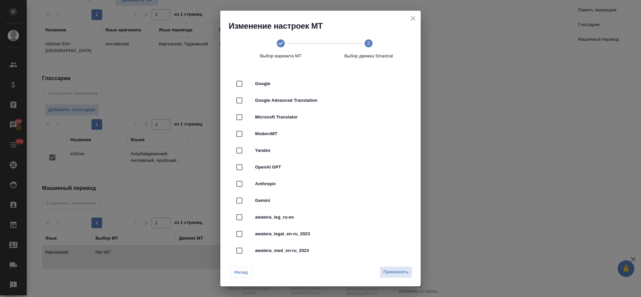
click at [338, 100] on span "Google Advanced Translation" at bounding box center [329, 100] width 149 height 7
checkbox input "true"
click at [389, 277] on button "Применить" at bounding box center [395, 272] width 33 height 12
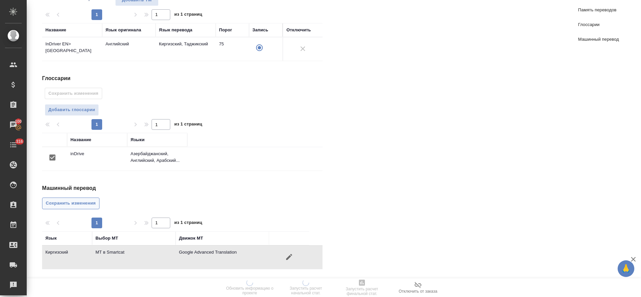
click at [80, 201] on span "Сохранить изменения" at bounding box center [71, 204] width 50 height 8
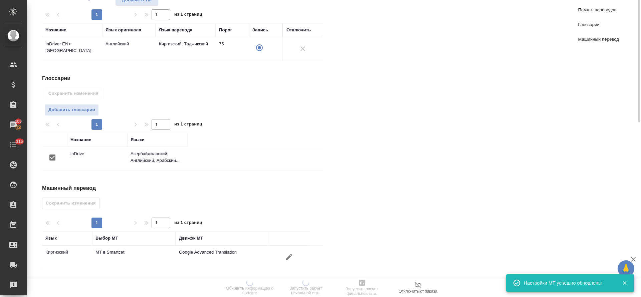
scroll to position [0, 0]
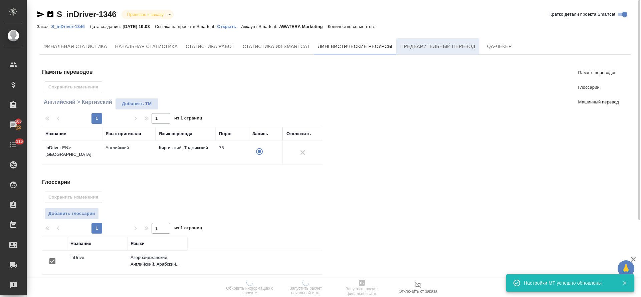
click at [409, 44] on span "Предварительный перевод" at bounding box center [437, 46] width 75 height 8
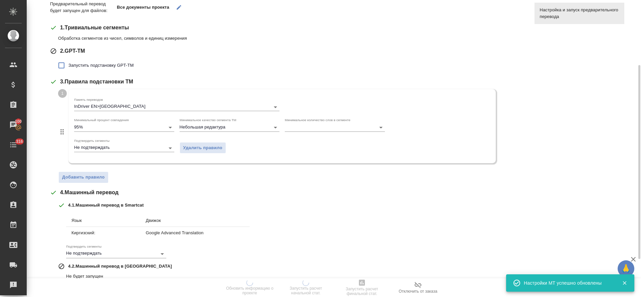
scroll to position [158, 0]
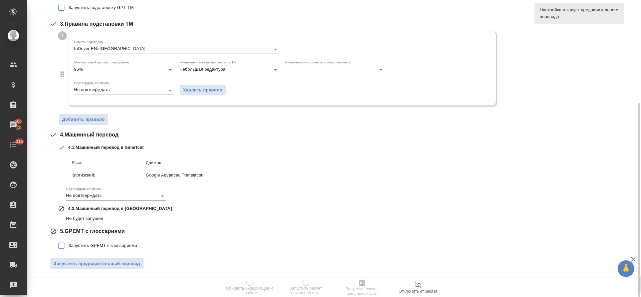
click at [85, 241] on label "Запустить GPEMT с глоссариями" at bounding box center [95, 246] width 82 height 14
click at [68, 241] on input "Запустить GPEMT с глоссариями" at bounding box center [61, 246] width 14 height 14
checkbox input "true"
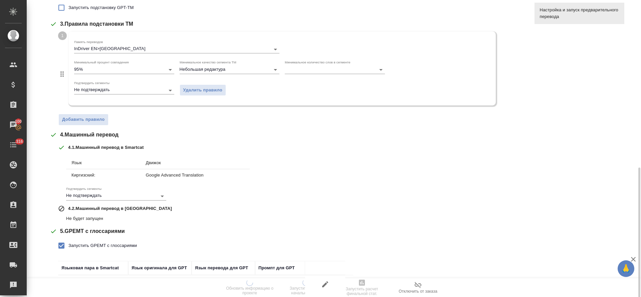
scroll to position [204, 0]
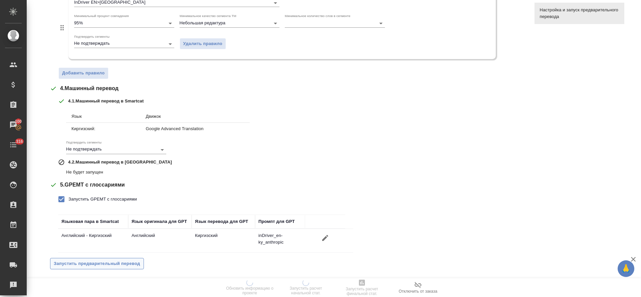
click at [128, 264] on span "Запустить предварительный перевод" at bounding box center [97, 264] width 86 height 8
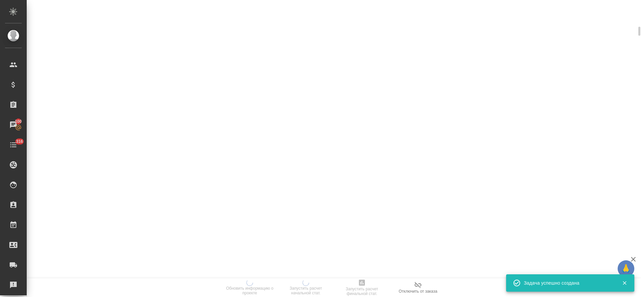
scroll to position [127, 0]
